Goal: Information Seeking & Learning: Understand process/instructions

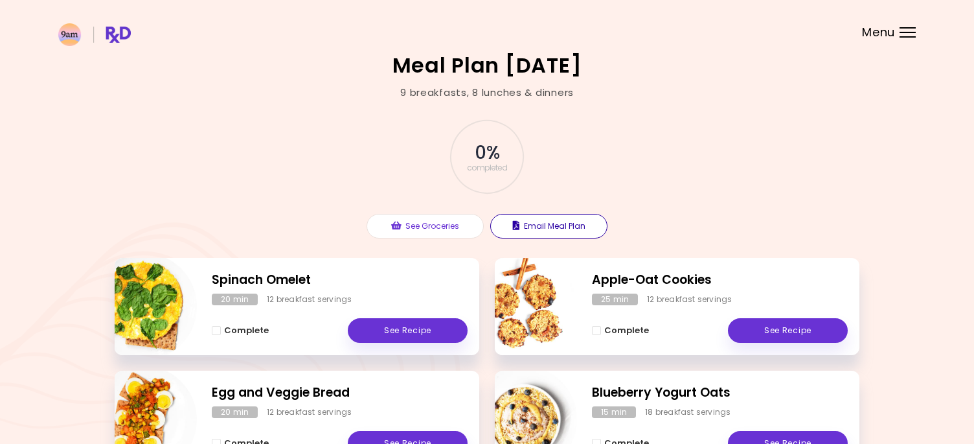
click at [580, 227] on button "Email Meal Plan" at bounding box center [548, 226] width 117 height 25
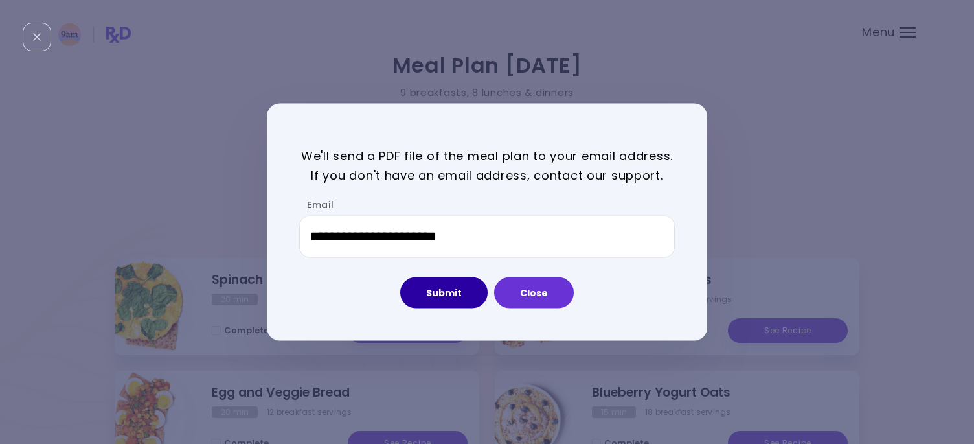
click at [444, 300] on button "Submit" at bounding box center [443, 292] width 87 height 31
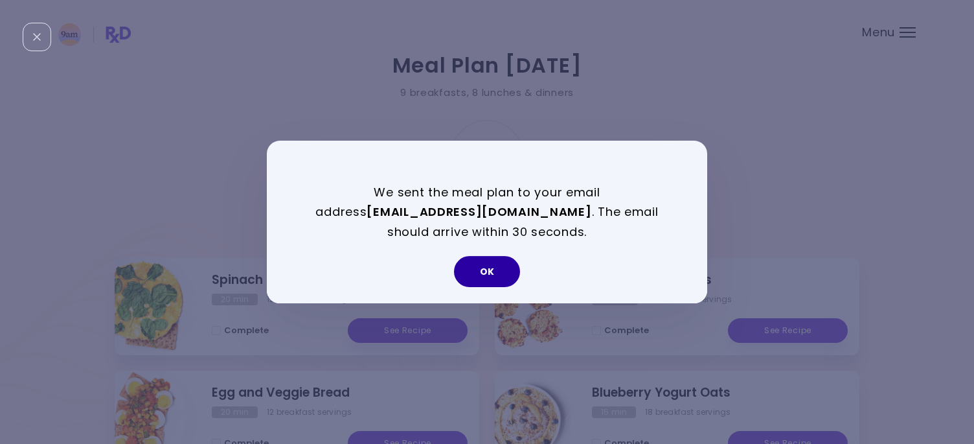
click at [492, 277] on button "OK" at bounding box center [487, 271] width 66 height 31
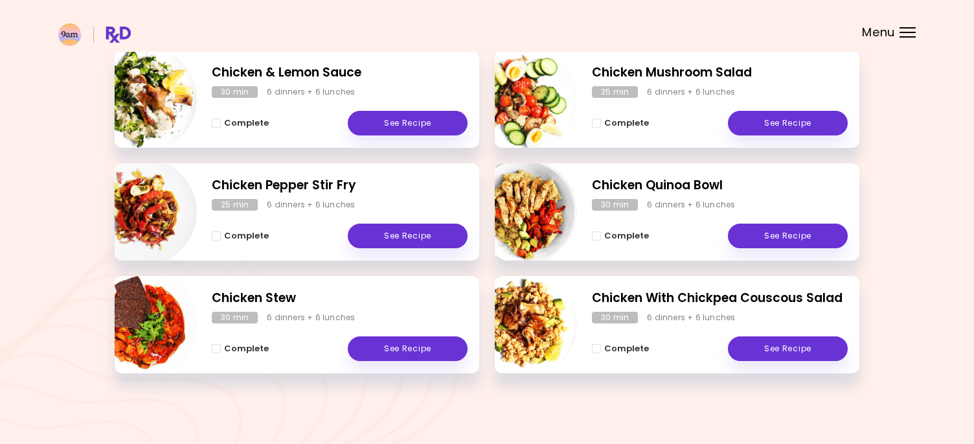
scroll to position [545, 0]
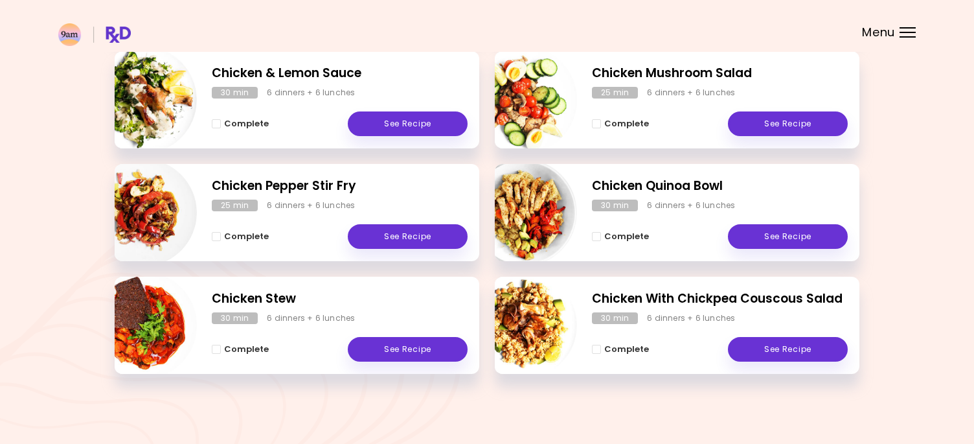
click at [907, 32] on div at bounding box center [908, 32] width 16 height 1
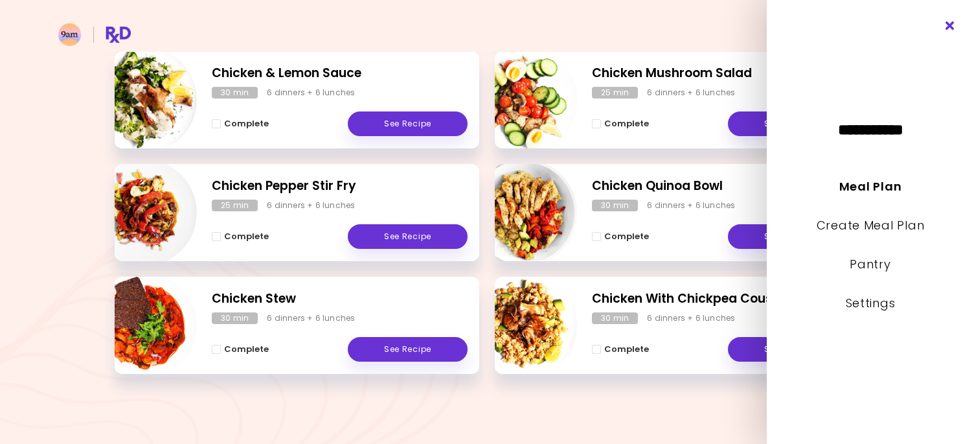
click at [951, 25] on icon "Close" at bounding box center [950, 25] width 12 height 9
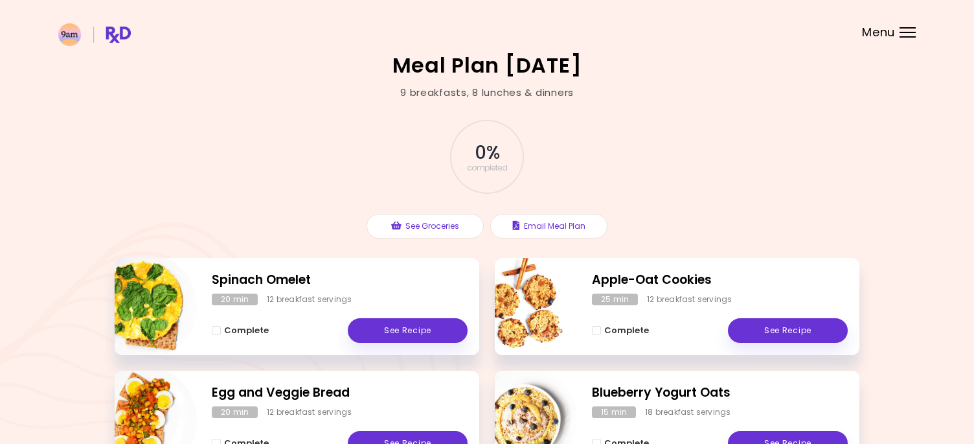
scroll to position [0, 0]
click at [668, 155] on div "0 % completed" at bounding box center [487, 157] width 389 height 88
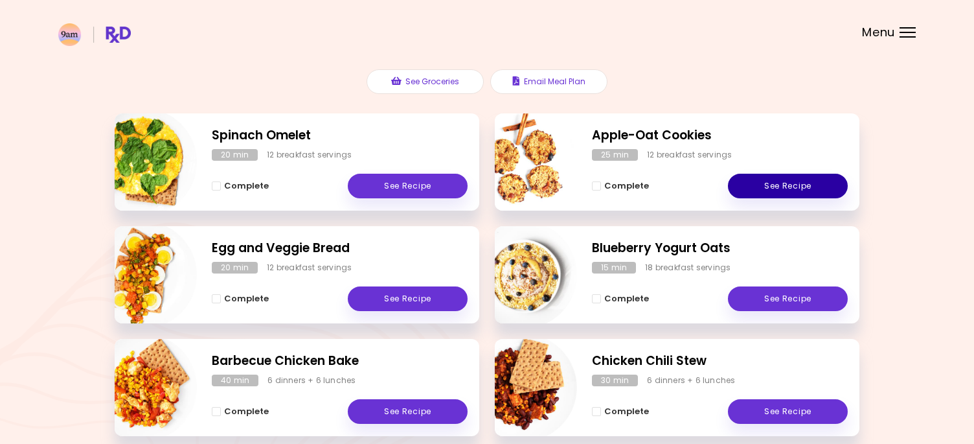
click at [808, 181] on link "See Recipe" at bounding box center [788, 186] width 120 height 25
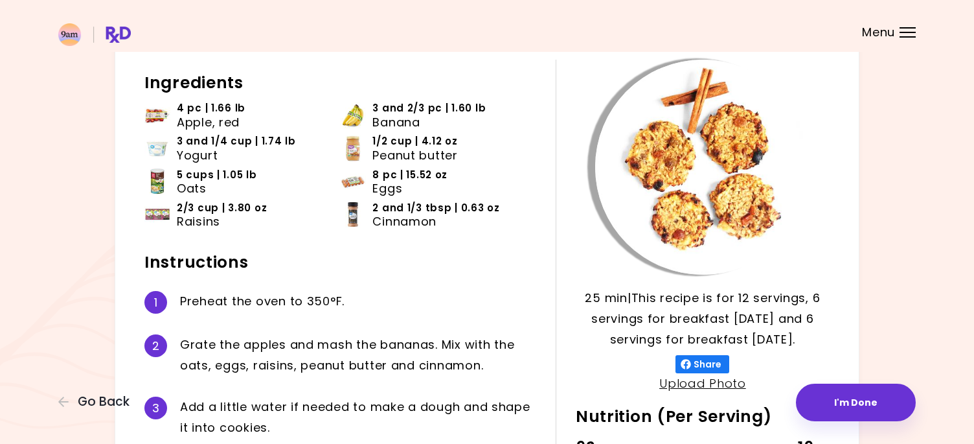
scroll to position [76, 0]
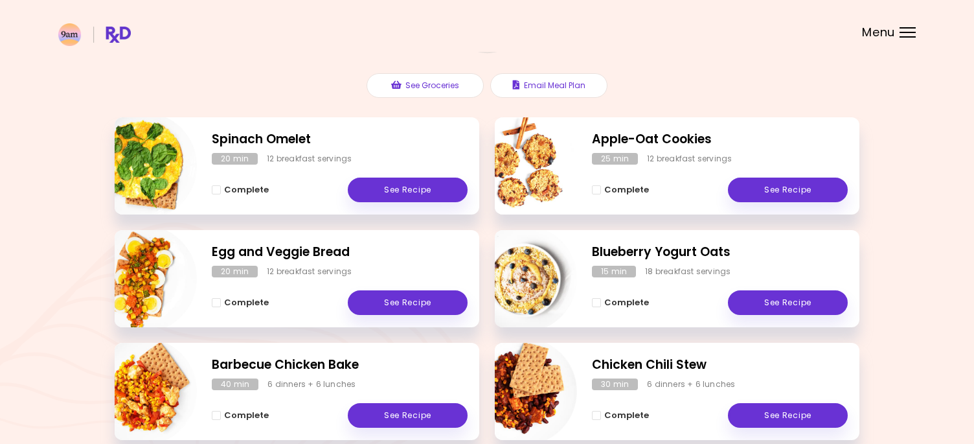
scroll to position [216, 0]
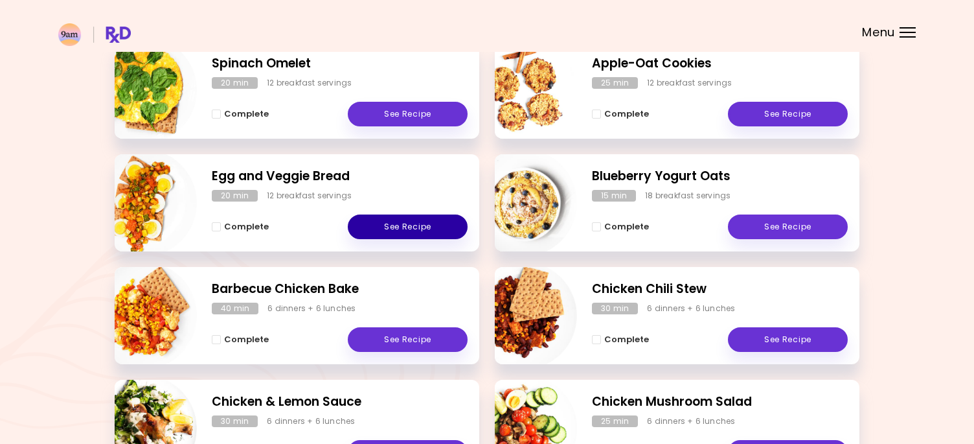
click at [413, 224] on link "See Recipe" at bounding box center [408, 226] width 120 height 25
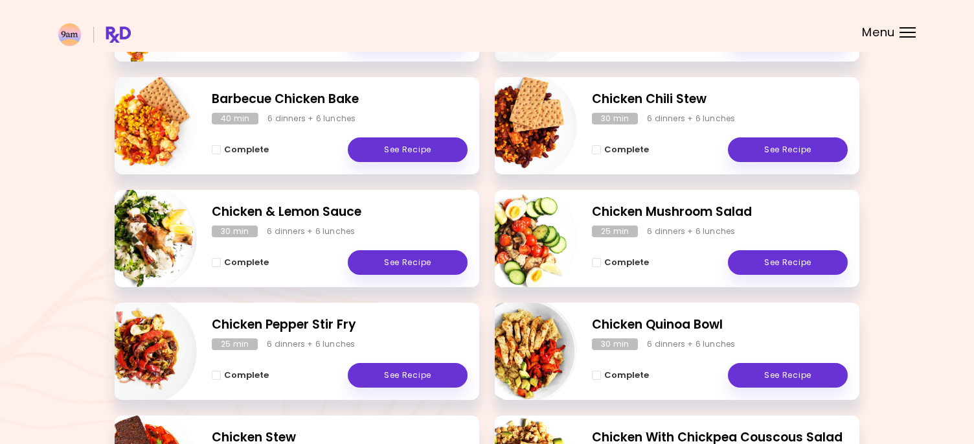
scroll to position [403, 0]
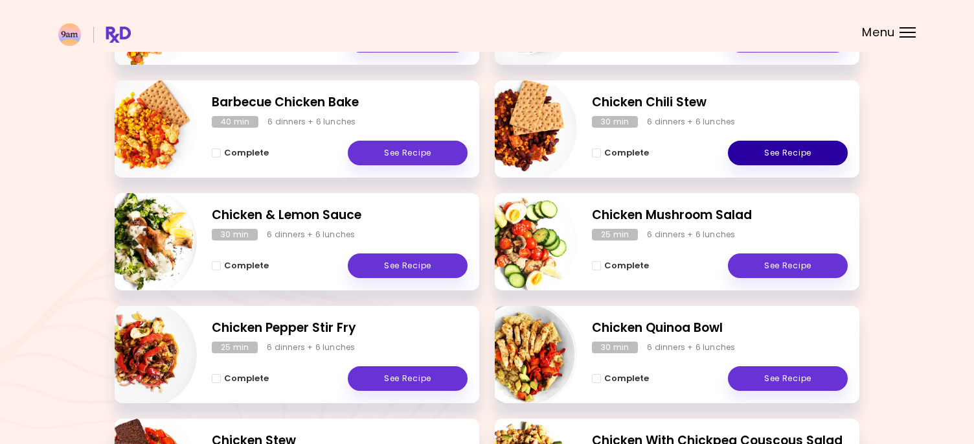
click at [777, 144] on link "See Recipe" at bounding box center [788, 153] width 120 height 25
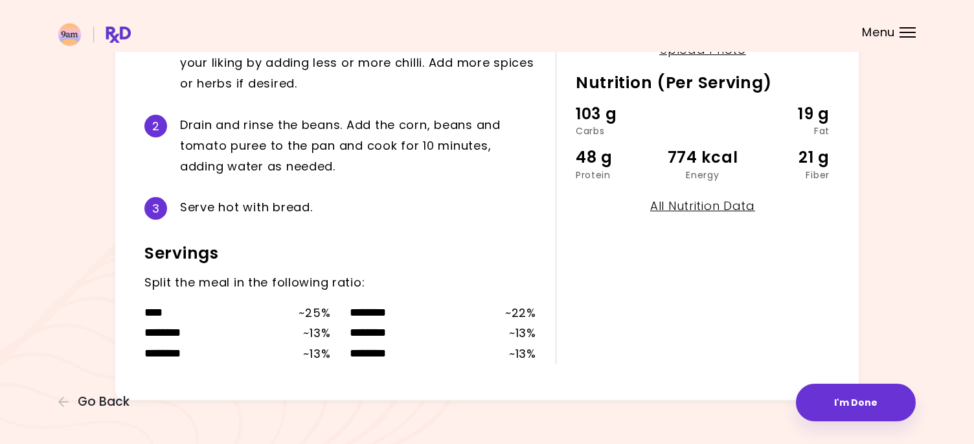
scroll to position [405, 0]
